Goal: Task Accomplishment & Management: Use online tool/utility

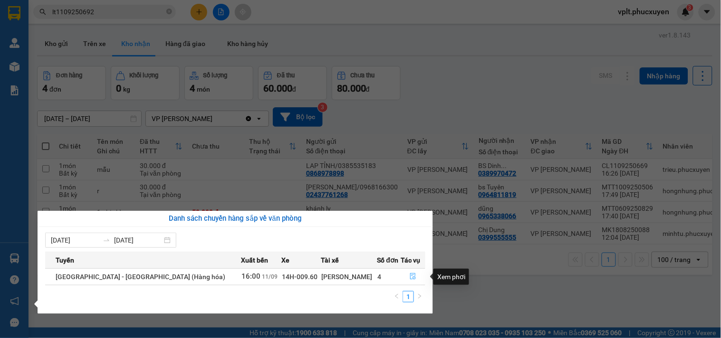
click at [410, 277] on icon "file-done" at bounding box center [413, 276] width 7 height 7
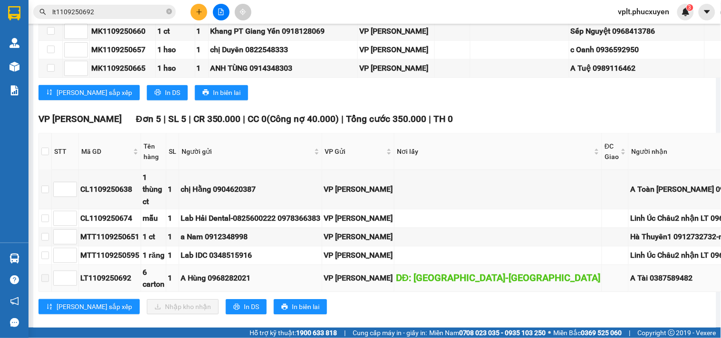
scroll to position [1489, 0]
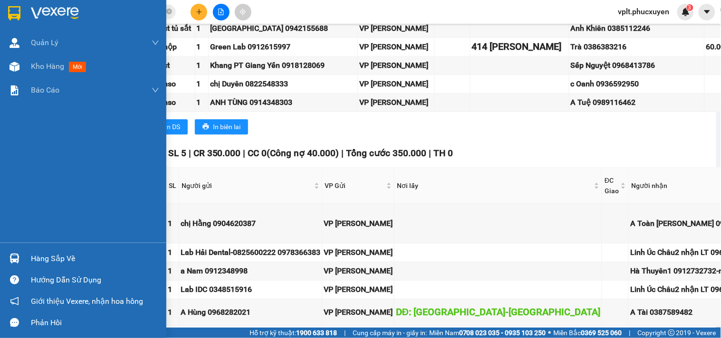
click at [17, 258] on img at bounding box center [15, 259] width 10 height 10
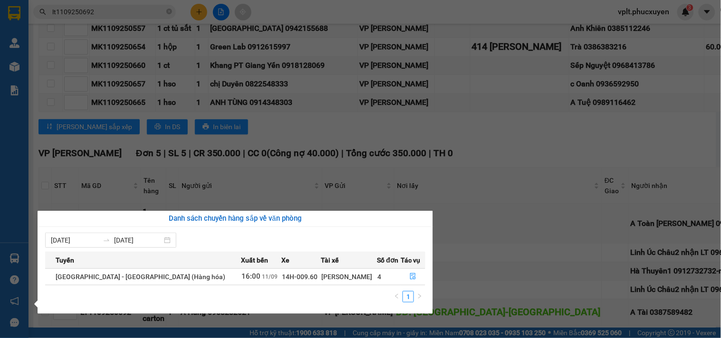
click at [391, 176] on section "Kết quả tìm kiếm ( 1 ) Bộ lọc Mã ĐH Trạng thái Món hàng Thu hộ Tổng cước Chưa c…" at bounding box center [360, 169] width 721 height 338
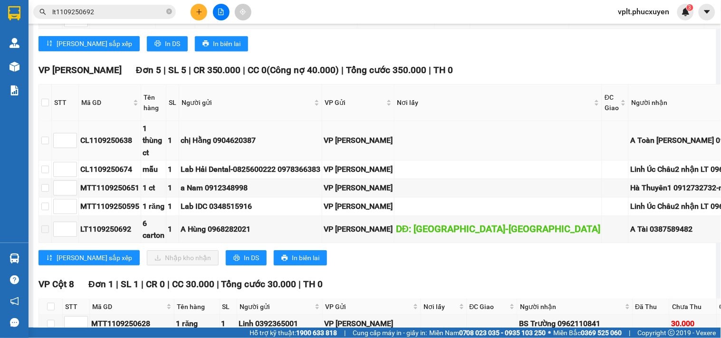
scroll to position [1594, 0]
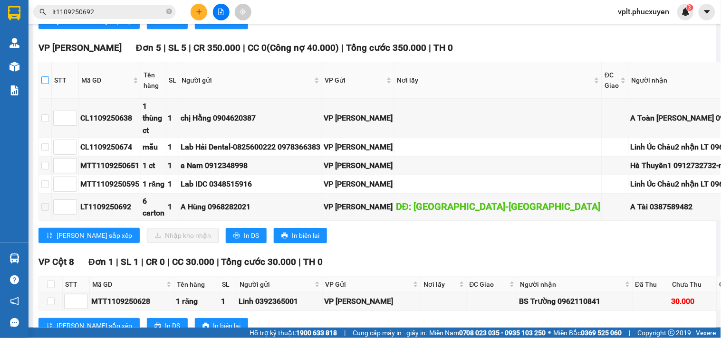
click at [48, 77] on input "checkbox" at bounding box center [45, 81] width 8 height 8
checkbox input "true"
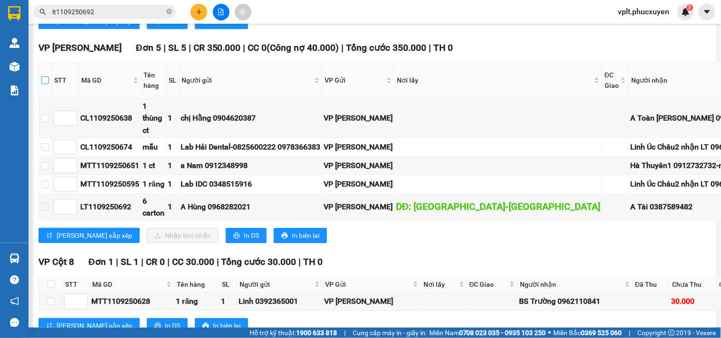
checkbox input "true"
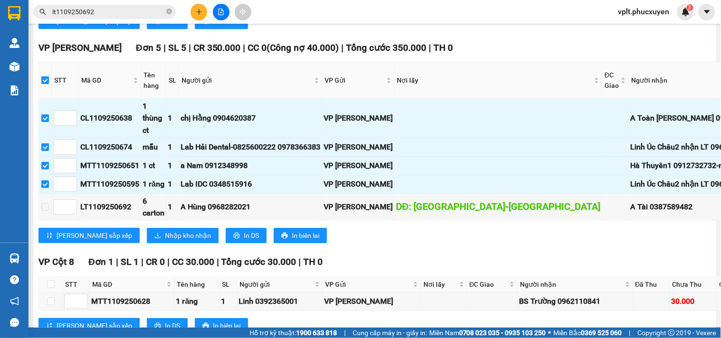
click at [48, 77] on input "checkbox" at bounding box center [45, 81] width 8 height 8
checkbox input "false"
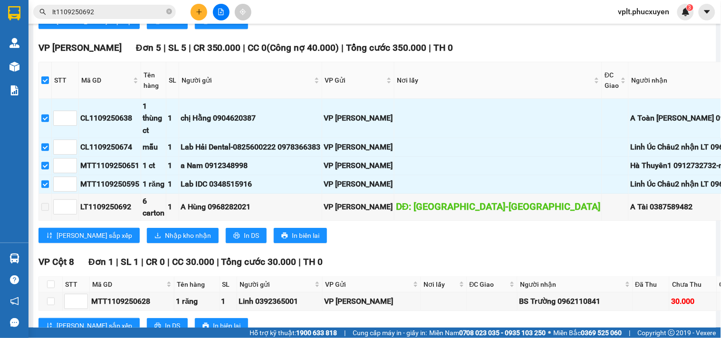
checkbox input "false"
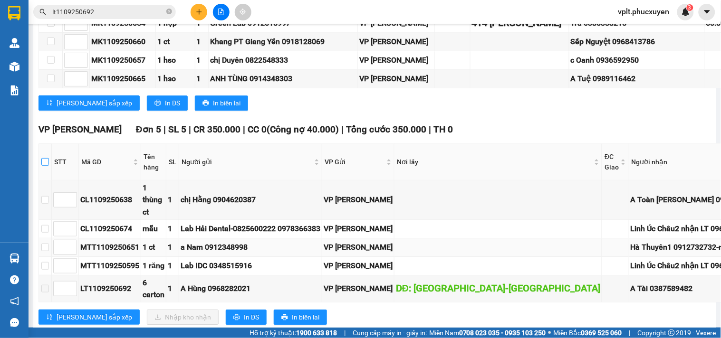
scroll to position [1489, 0]
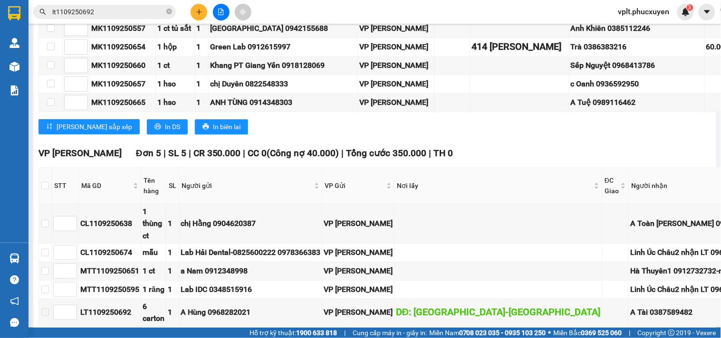
click at [700, 146] on div "VP Loong Toòng Đơn 5 | SL 5 | CR 350.000 | CC 0 ( Công nợ 40.000 ) | Tổng cước …" at bounding box center [522, 251] width 966 height 210
click at [652, 204] on td "A Toàn [PERSON_NAME] 0966276932" at bounding box center [715, 223] width 173 height 39
click at [687, 97] on div "VP [GEOGRAPHIC_DATA] 9 | SL 9 | CR 150.000 | CC 200.000 | Tổng cước 350.000 | T…" at bounding box center [522, 25] width 966 height 234
drag, startPoint x: 635, startPoint y: 182, endPoint x: 679, endPoint y: 183, distance: 43.8
click at [679, 218] on div "A Toàn [PERSON_NAME] 0966276932" at bounding box center [715, 224] width 170 height 12
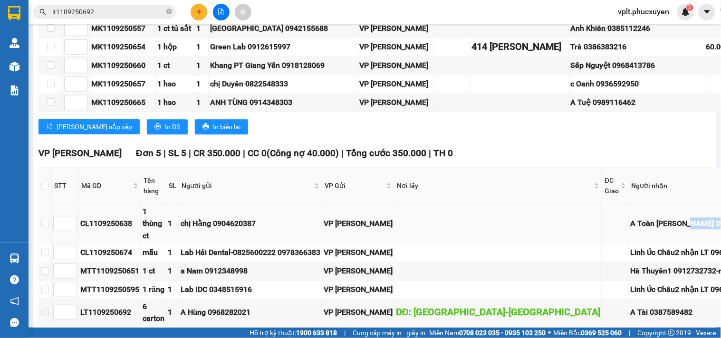
copy div "0966276932"
click at [703, 74] on div "VP [GEOGRAPHIC_DATA] 9 | SL 9 | CR 150.000 | CC 200.000 | Tổng cước 350.000 | T…" at bounding box center [522, 25] width 966 height 234
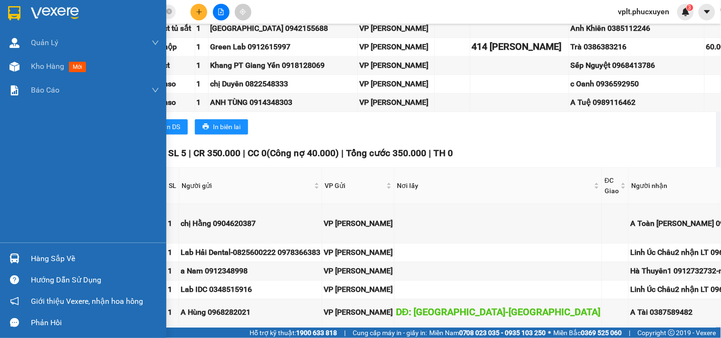
click at [12, 257] on img at bounding box center [15, 259] width 10 height 10
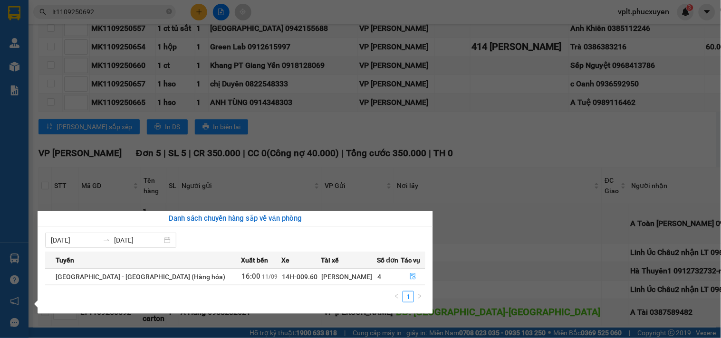
click at [411, 276] on icon "file-done" at bounding box center [413, 276] width 7 height 7
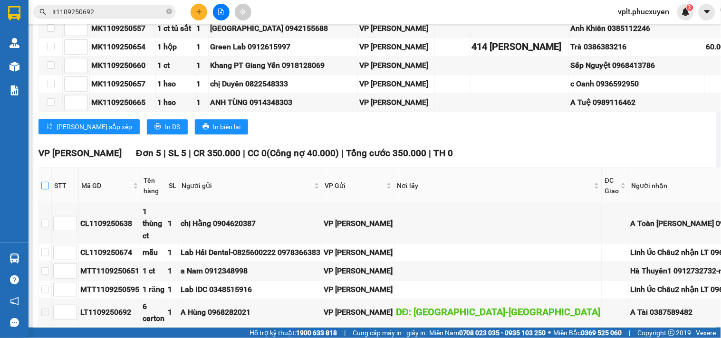
click at [48, 182] on input "checkbox" at bounding box center [45, 186] width 8 height 8
checkbox input "true"
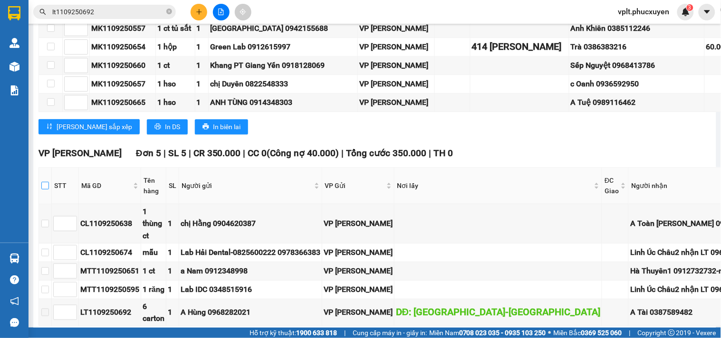
checkbox input "true"
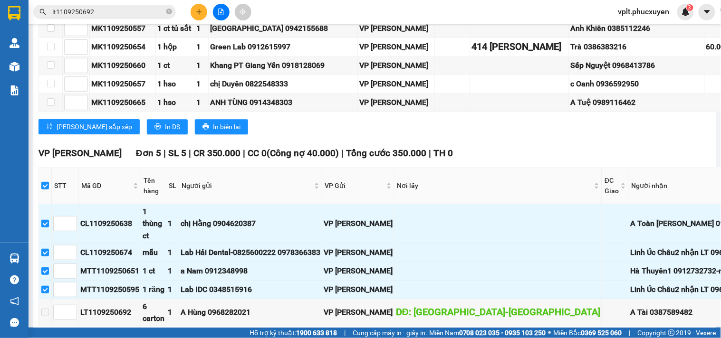
click at [165, 336] on span "Nhập kho nhận" at bounding box center [188, 341] width 46 height 10
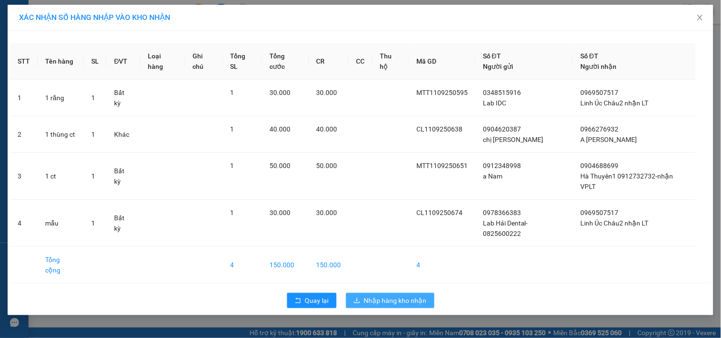
click at [391, 293] on button "Nhập hàng kho nhận" at bounding box center [390, 300] width 88 height 15
